Goal: Task Accomplishment & Management: Use online tool/utility

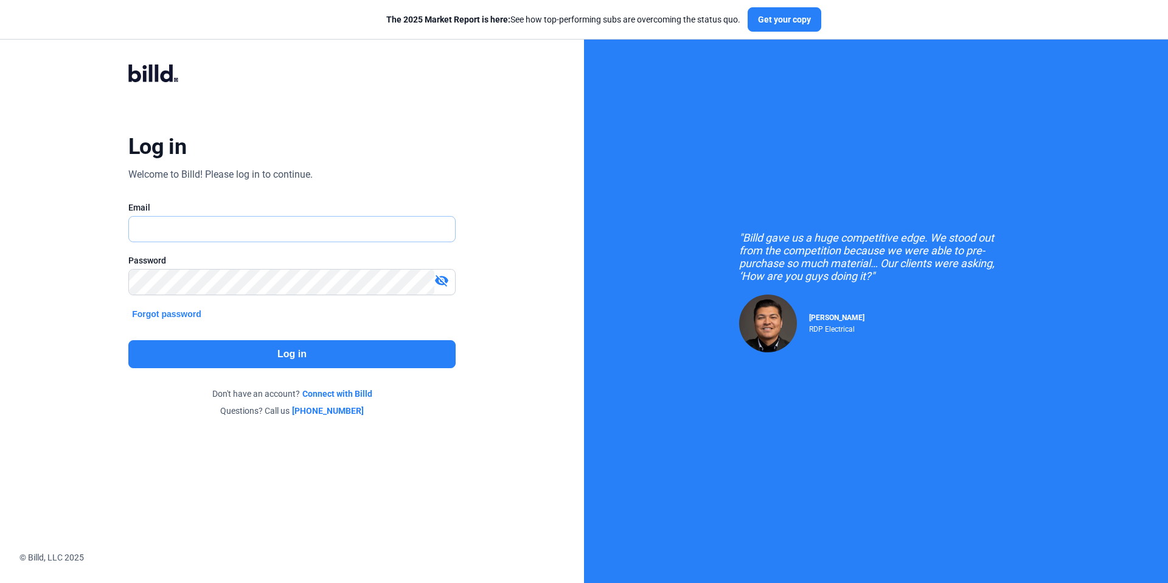
type input "[EMAIL_ADDRESS][DOMAIN_NAME]"
click at [293, 358] on button "Log in" at bounding box center [291, 354] width 327 height 28
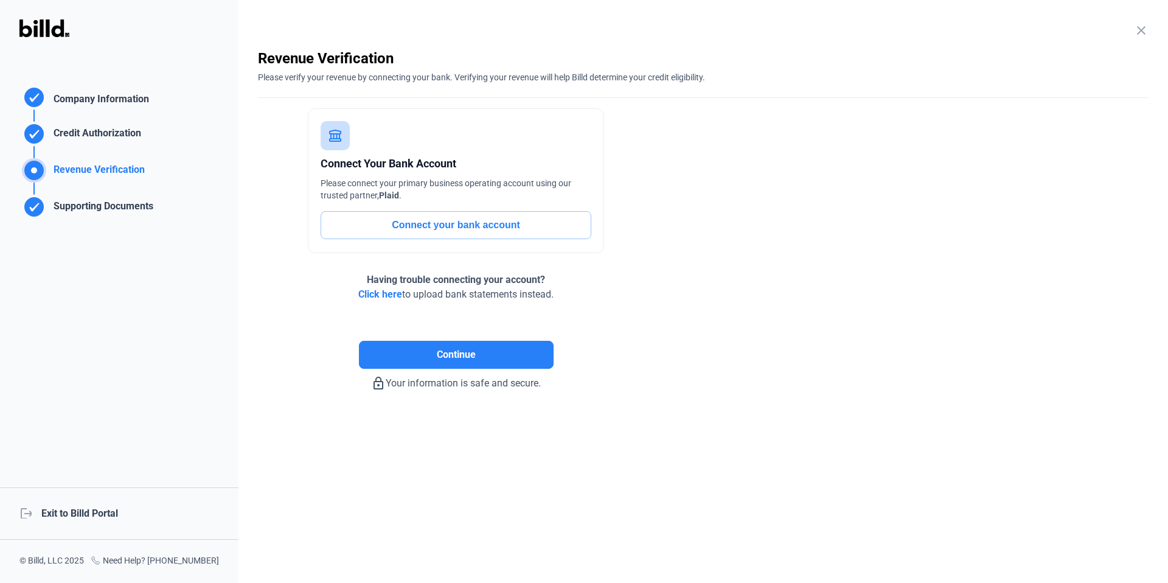
click at [105, 516] on div "logout Exit to Billd Portal" at bounding box center [119, 513] width 238 height 52
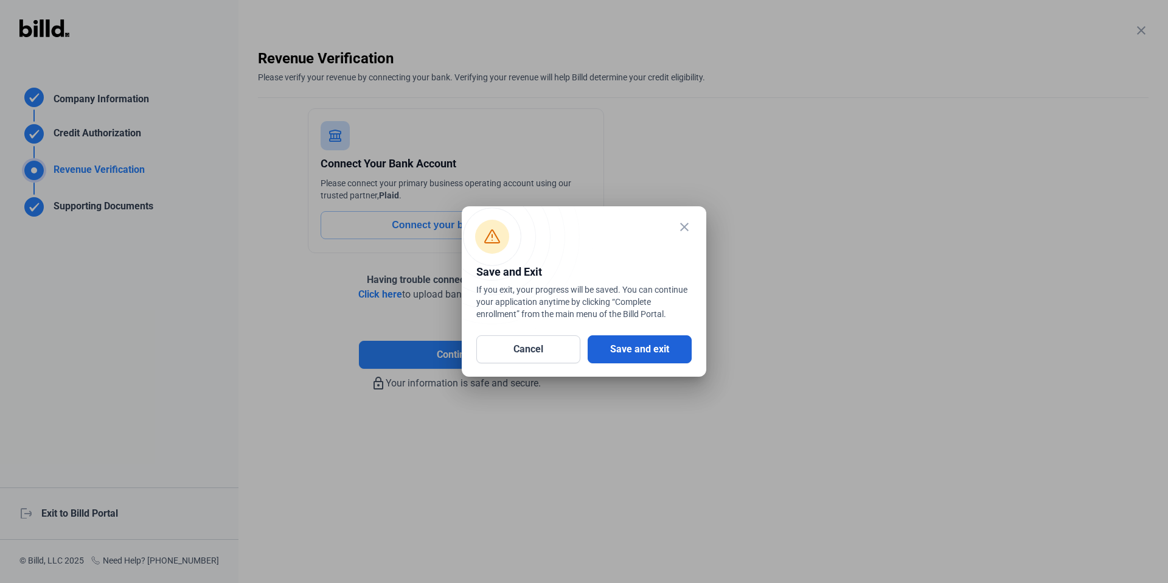
click at [639, 346] on button "Save and exit" at bounding box center [639, 349] width 104 height 28
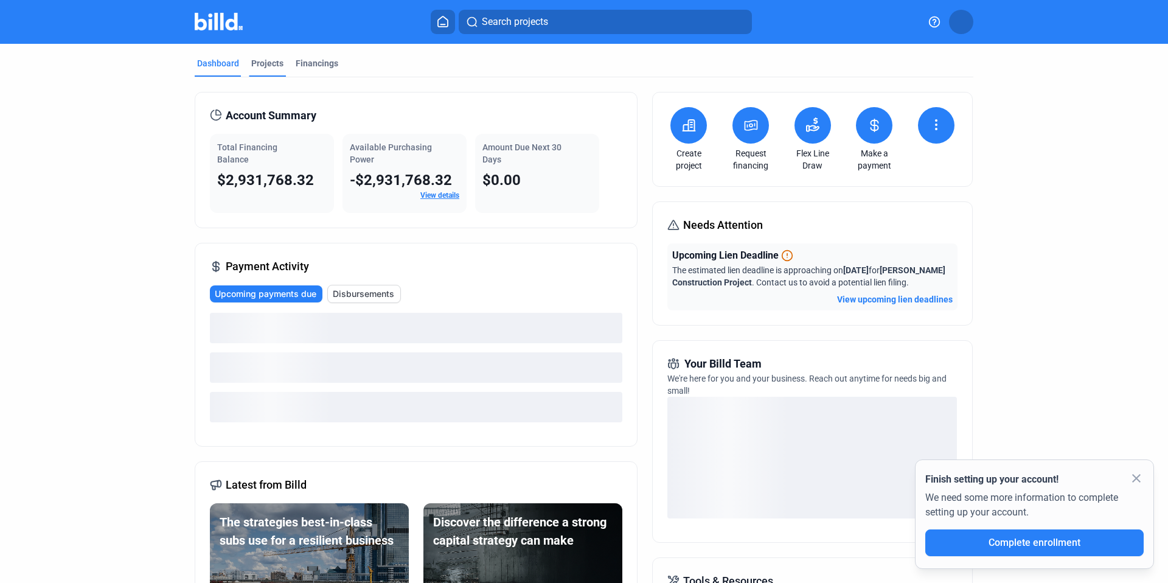
click at [254, 68] on div "Projects" at bounding box center [267, 63] width 32 height 12
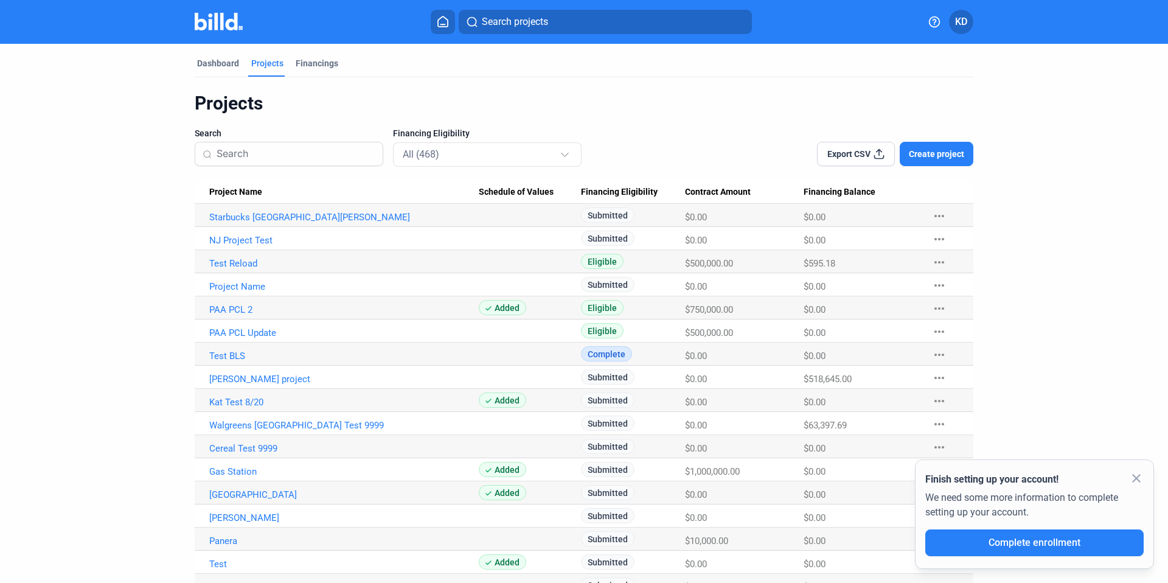
click at [254, 387] on Name "[PERSON_NAME] project" at bounding box center [337, 376] width 284 height 23
click at [254, 384] on link "[PERSON_NAME] project" at bounding box center [343, 378] width 269 height 11
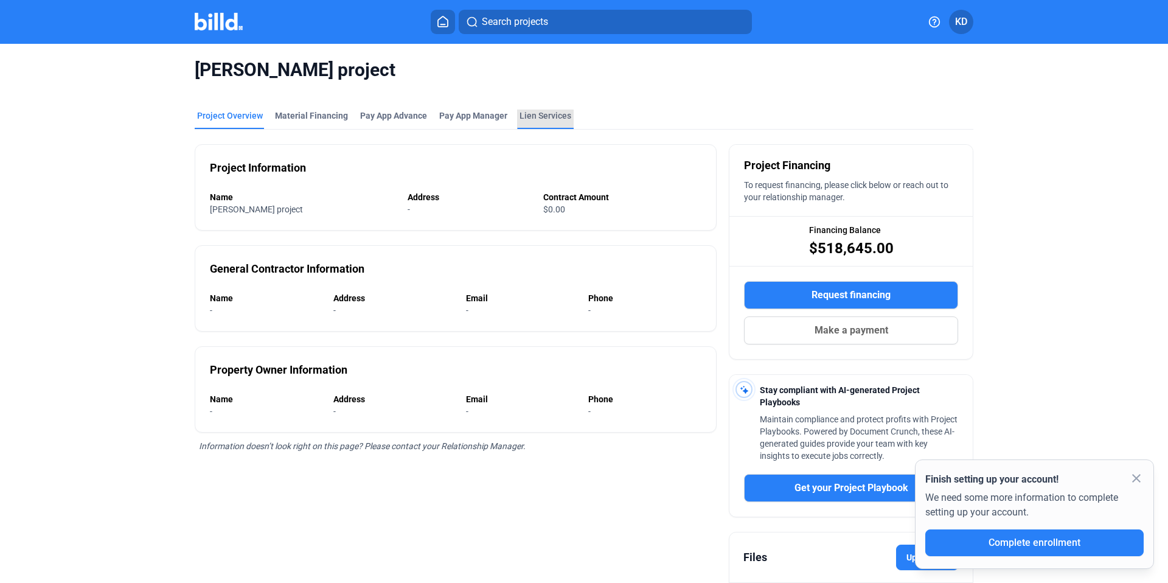
click at [530, 125] on div "Lien Services" at bounding box center [545, 118] width 57 height 19
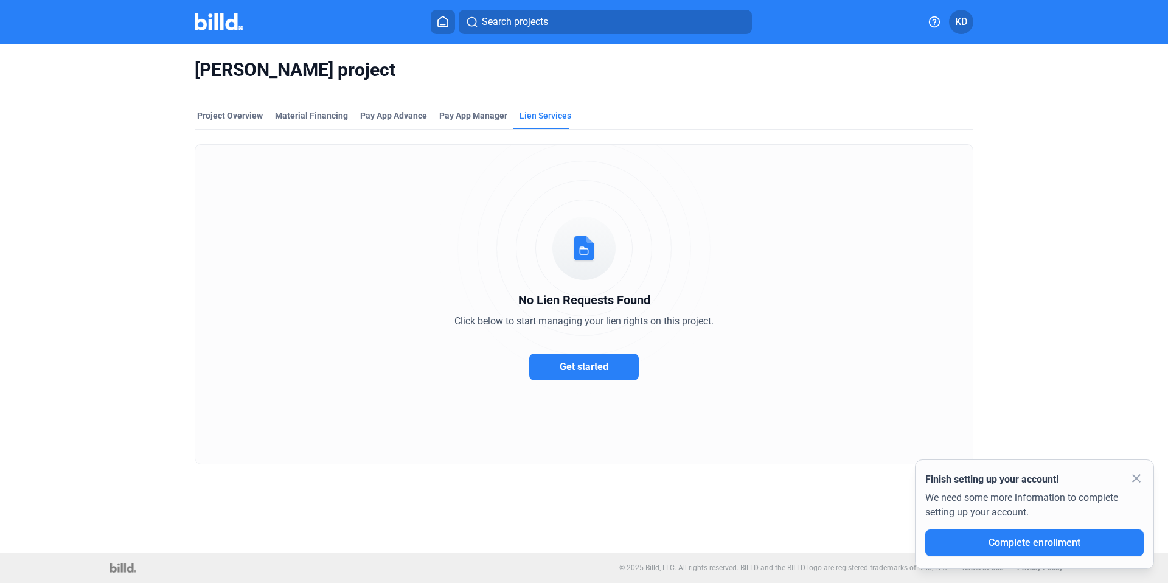
click at [612, 350] on div "No Lien Requests Found Click below to start managing your lien rights on this p…" at bounding box center [584, 304] width 778 height 320
click at [614, 371] on button "Get started" at bounding box center [583, 366] width 109 height 27
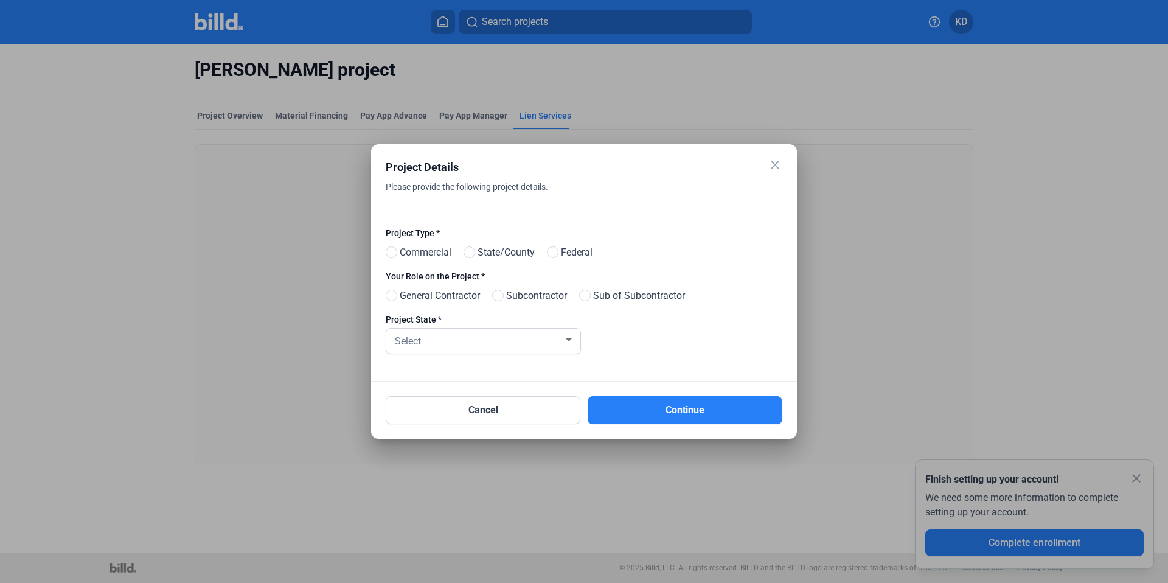
click at [775, 163] on mat-icon "close" at bounding box center [774, 165] width 15 height 15
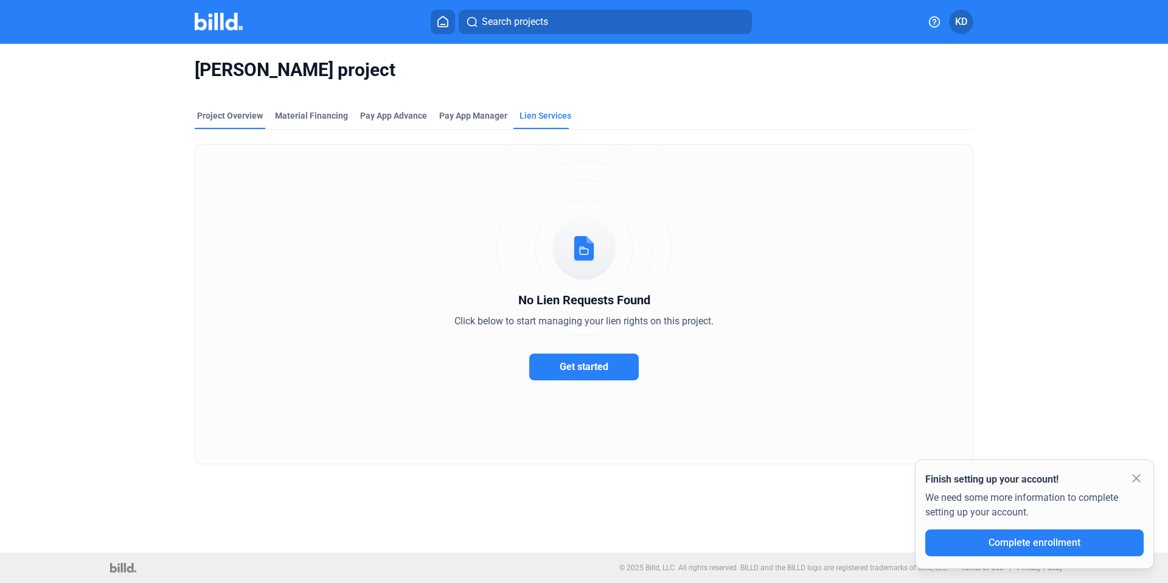
click at [224, 120] on div "Project Overview" at bounding box center [230, 115] width 66 height 12
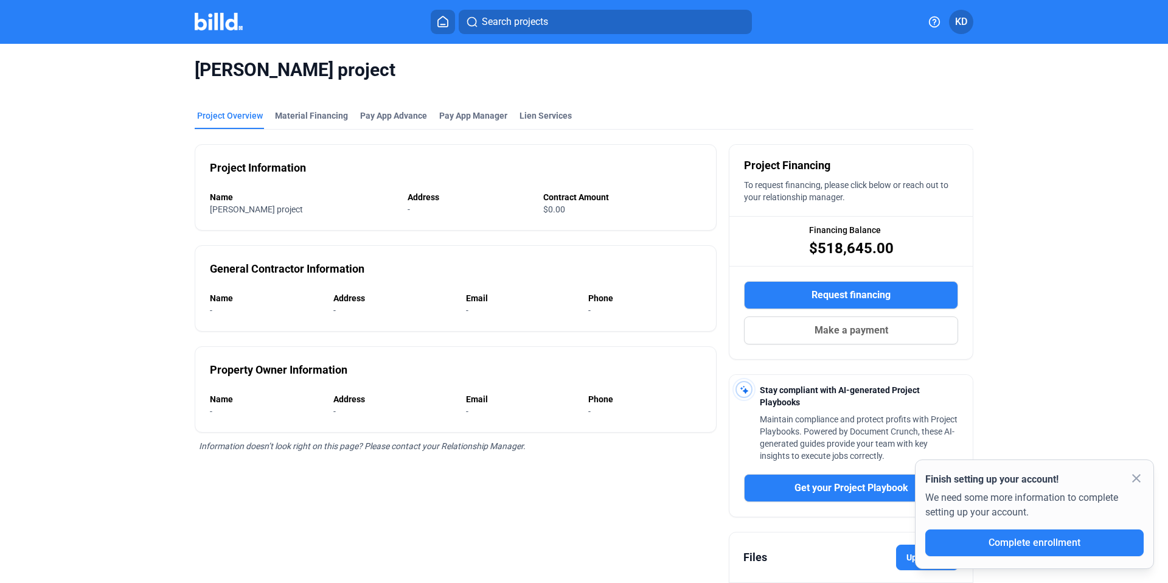
click at [446, 26] on icon at bounding box center [443, 21] width 10 height 10
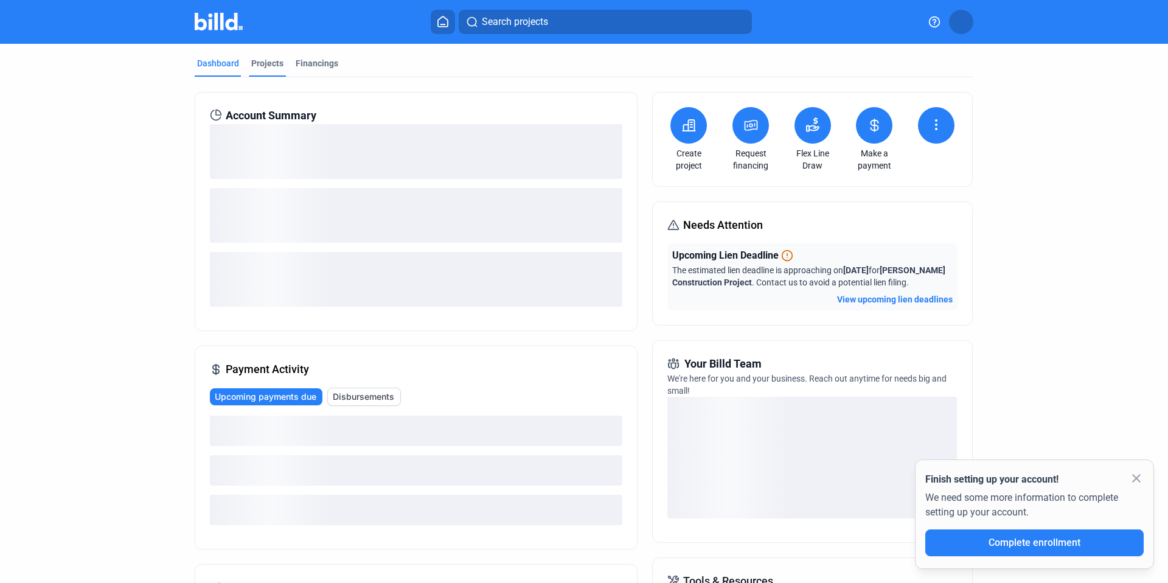
click at [266, 62] on div "Projects" at bounding box center [267, 63] width 32 height 12
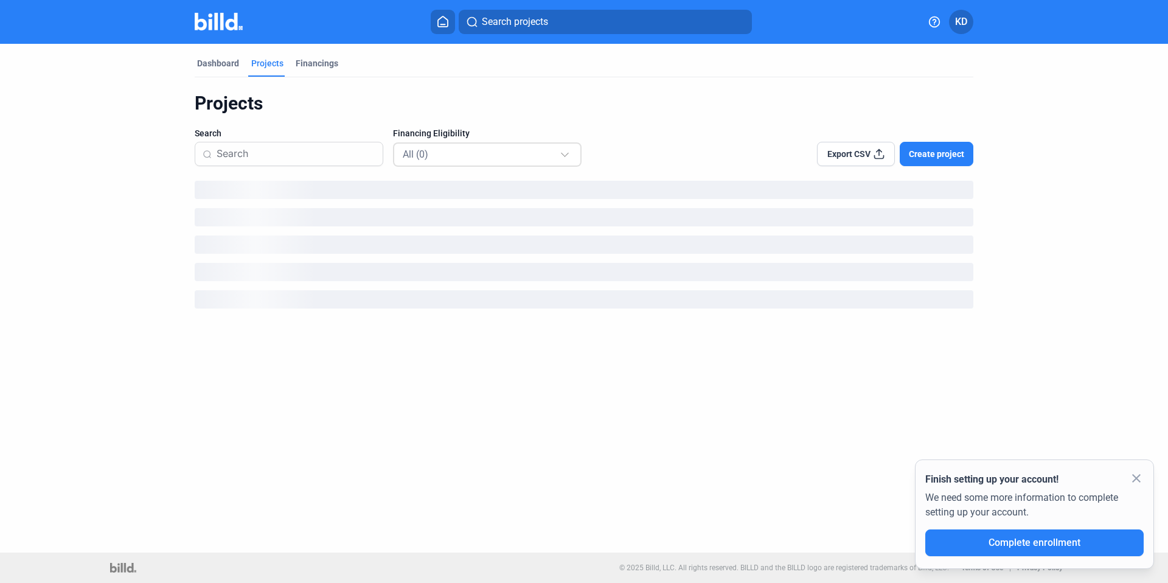
click at [494, 162] on div "All (0)" at bounding box center [488, 154] width 170 height 24
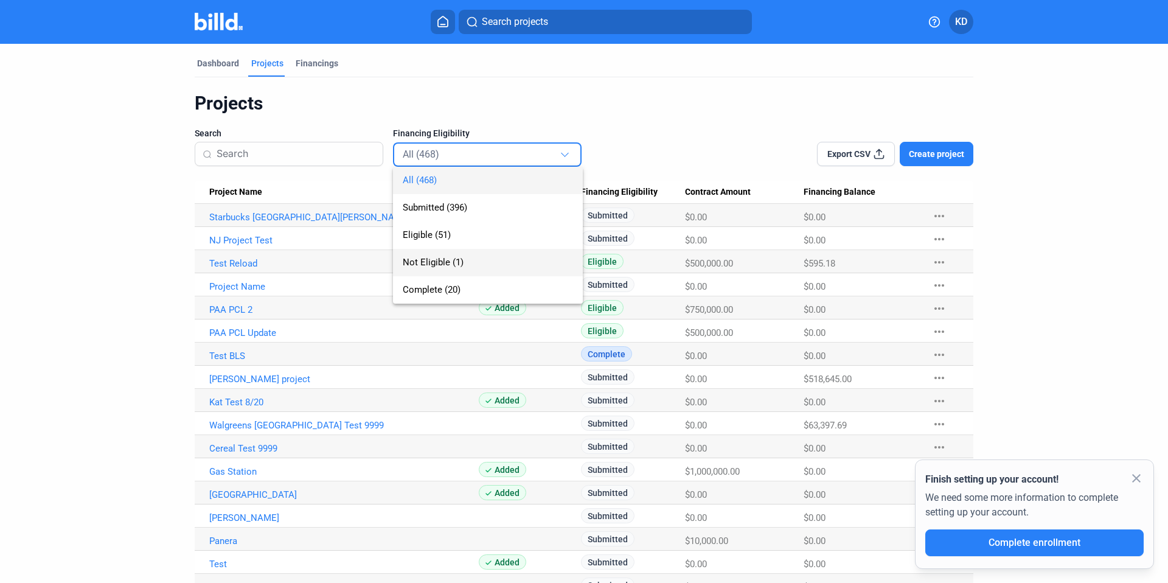
click at [472, 267] on span "Not Eligible (1)" at bounding box center [488, 262] width 170 height 27
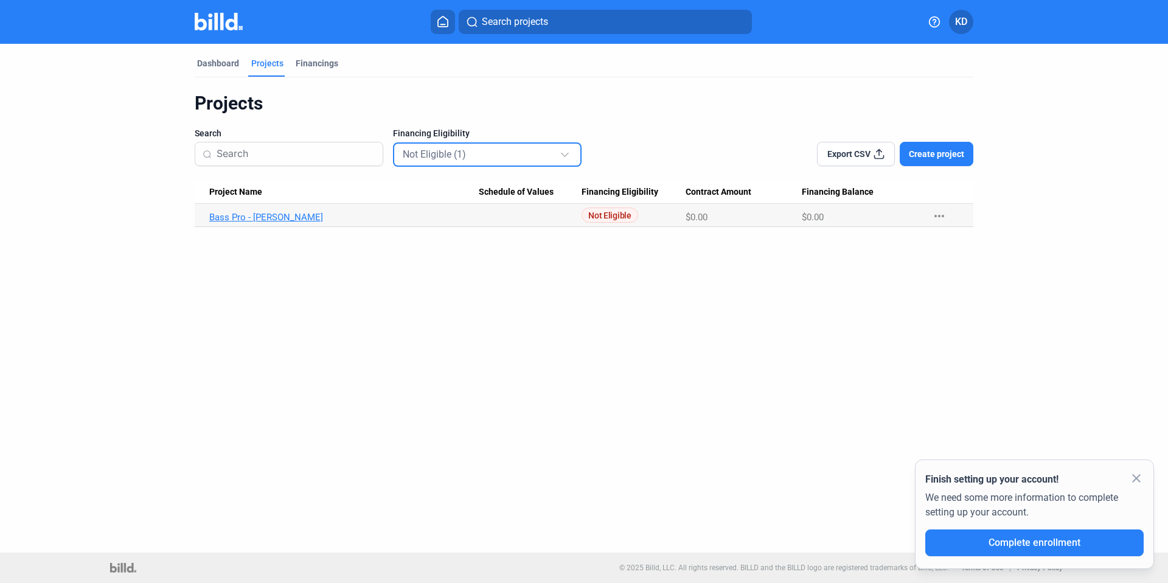
click at [250, 212] on link "Bass Pro - [PERSON_NAME]" at bounding box center [343, 217] width 269 height 11
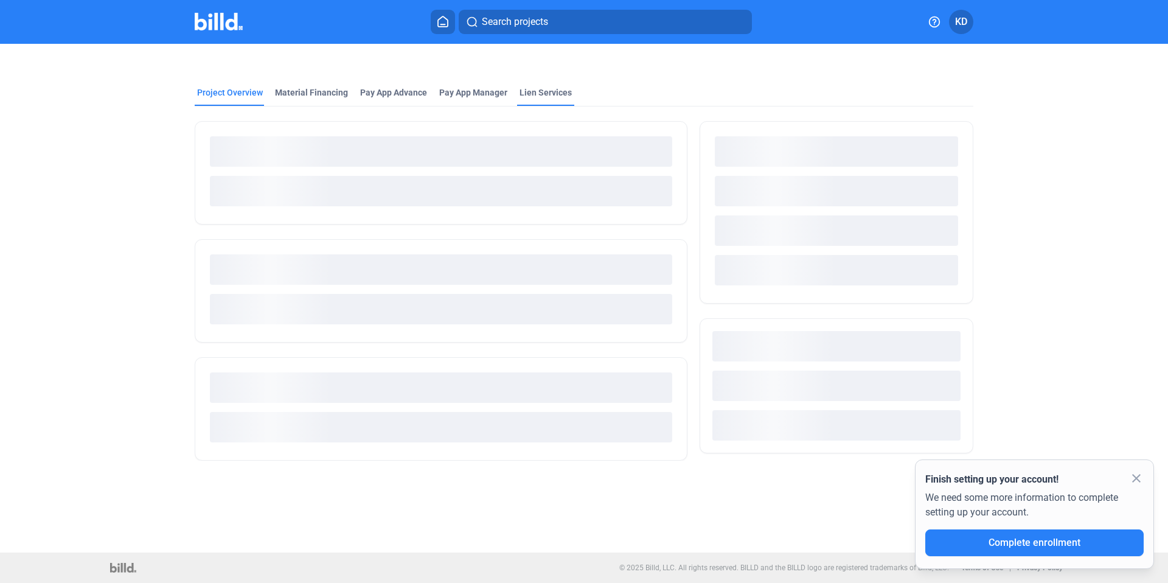
click at [556, 89] on div "Lien Services" at bounding box center [545, 92] width 52 height 12
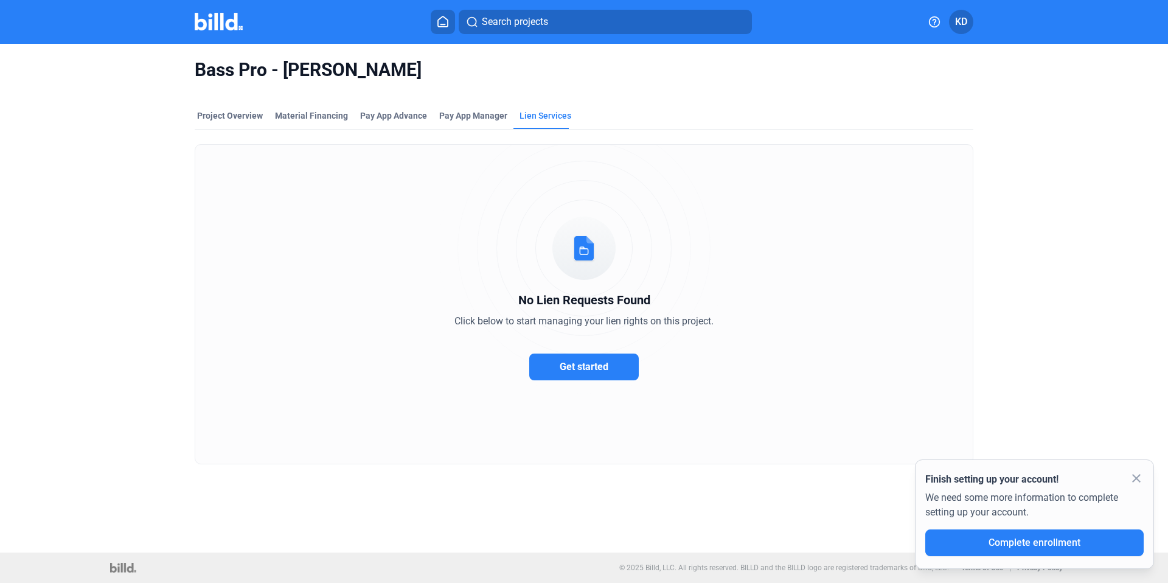
click at [632, 365] on button "Get started" at bounding box center [583, 366] width 109 height 27
